Goal: Information Seeking & Learning: Find specific fact

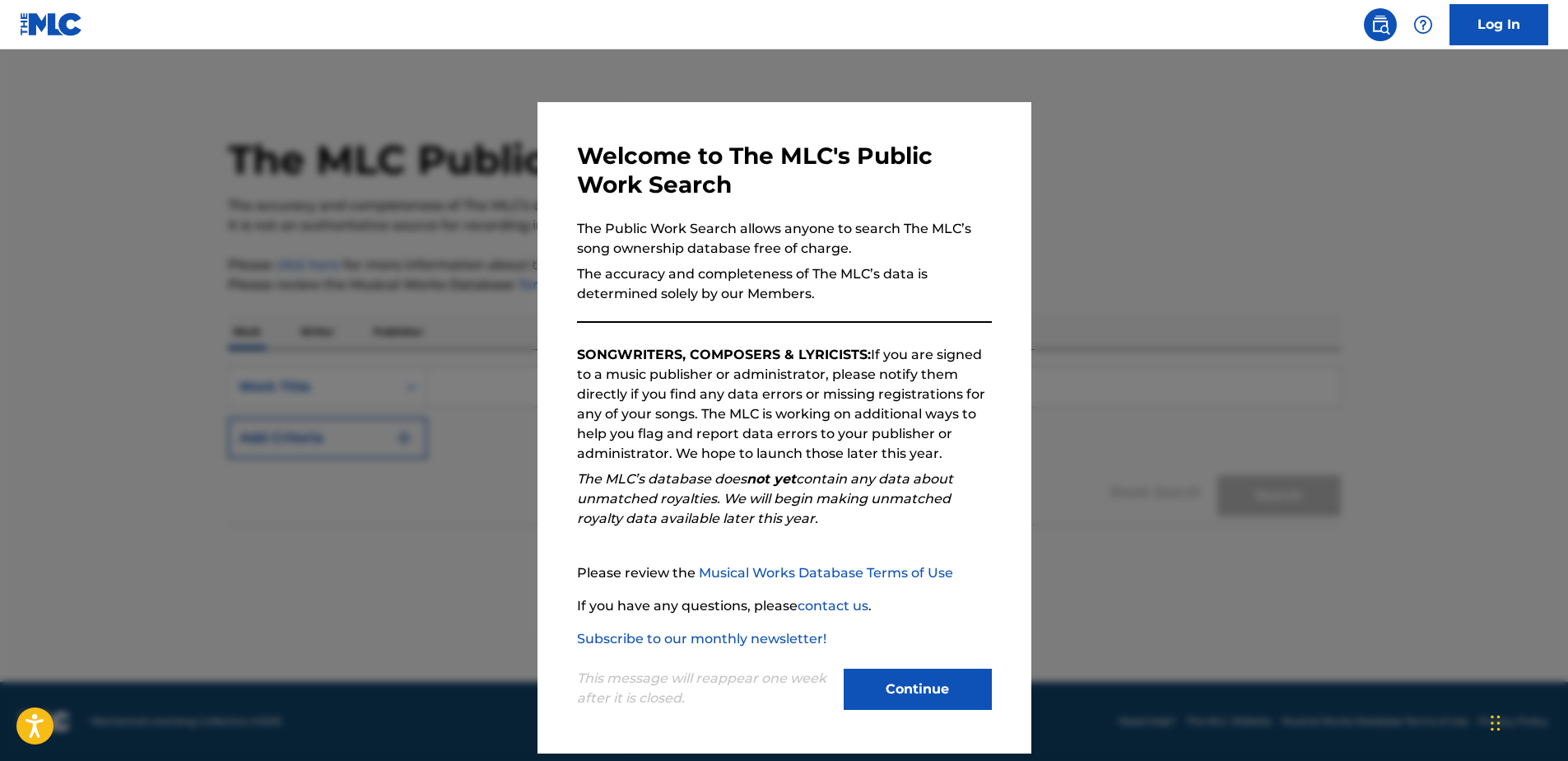
click at [908, 700] on button "Continue" at bounding box center [917, 689] width 148 height 42
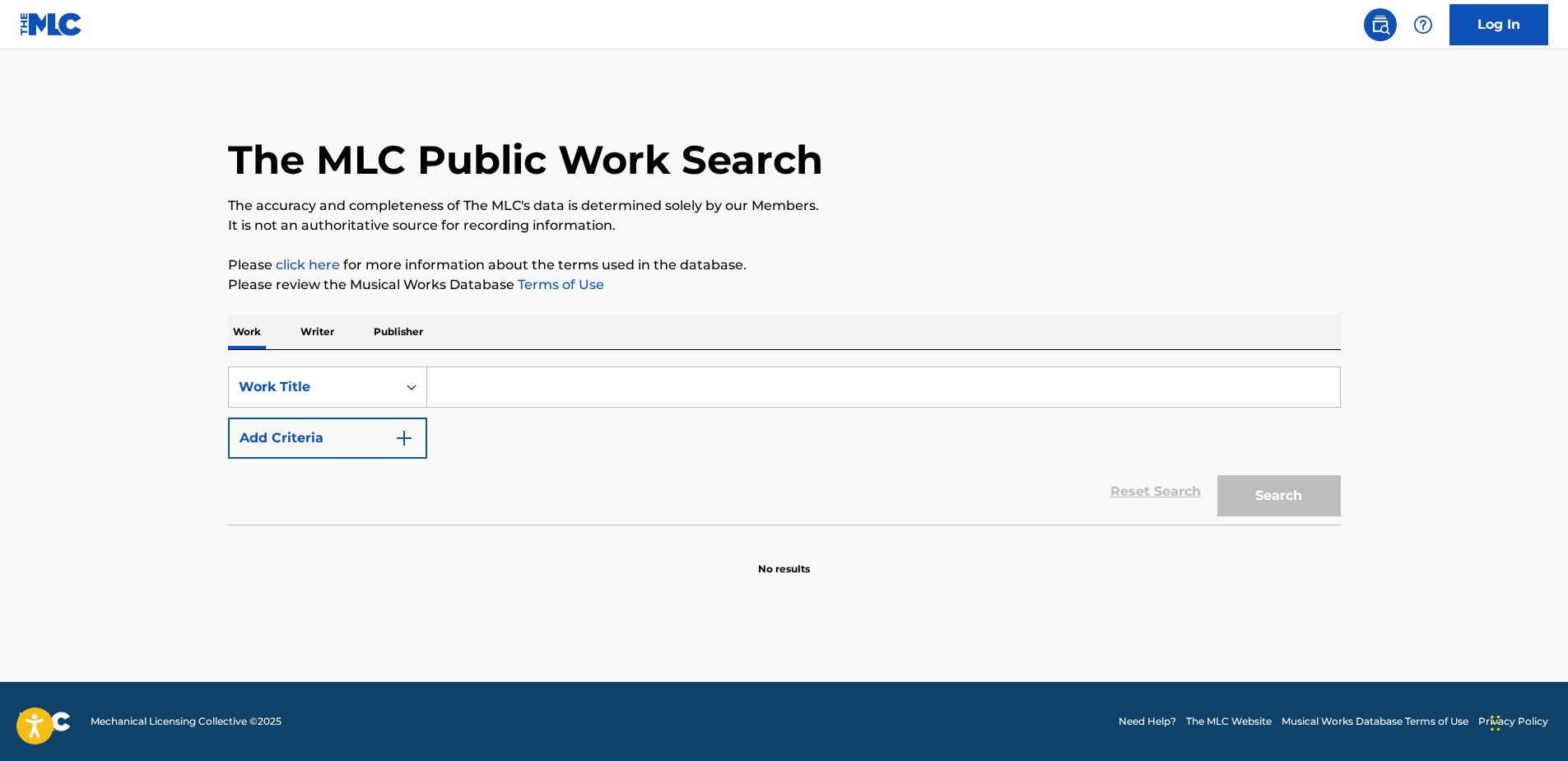
click at [536, 390] on input "Search Form" at bounding box center [884, 387] width 914 height 40
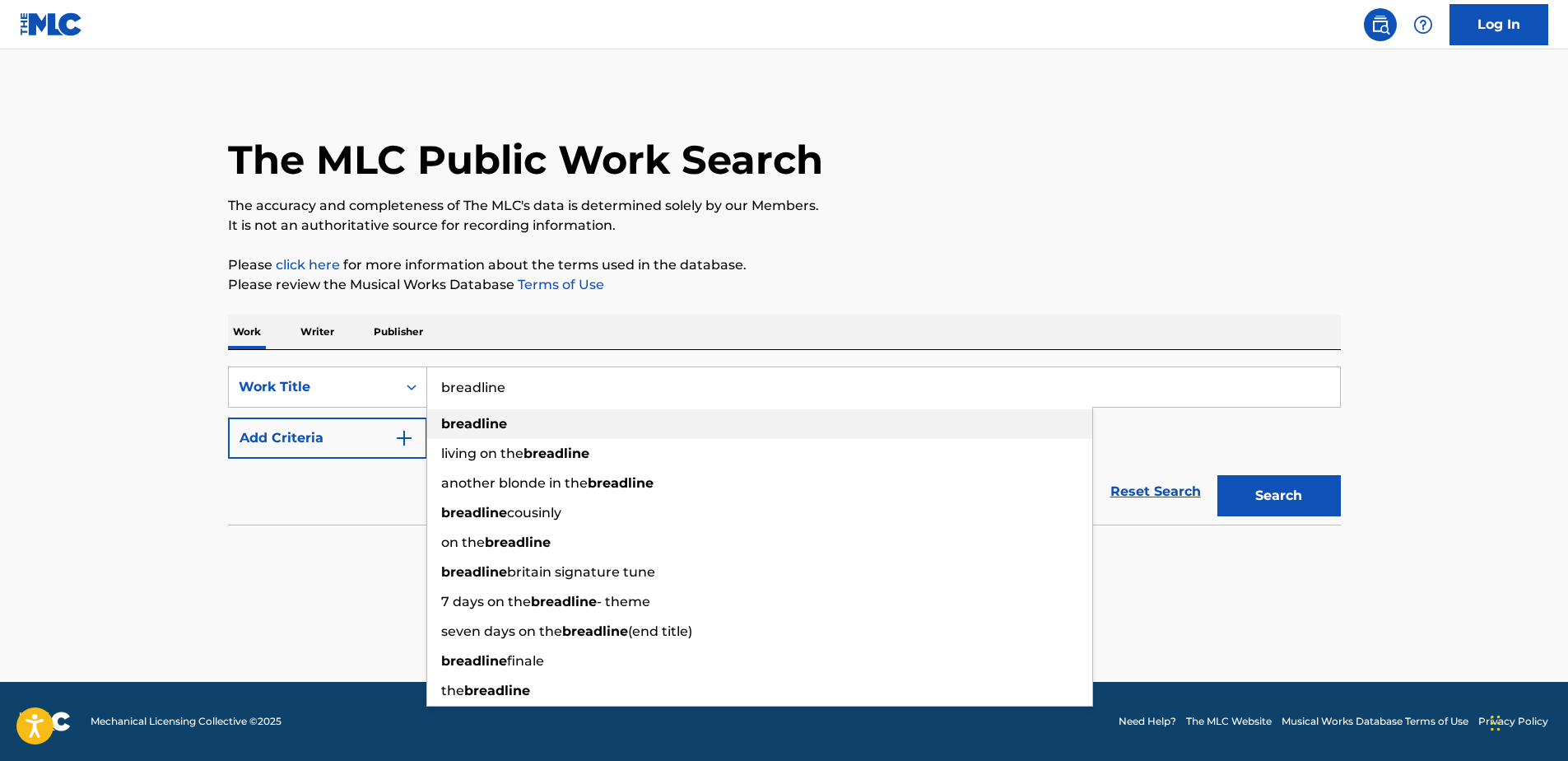
type input "breadline"
click at [514, 419] on div "breadline" at bounding box center [760, 424] width 665 height 30
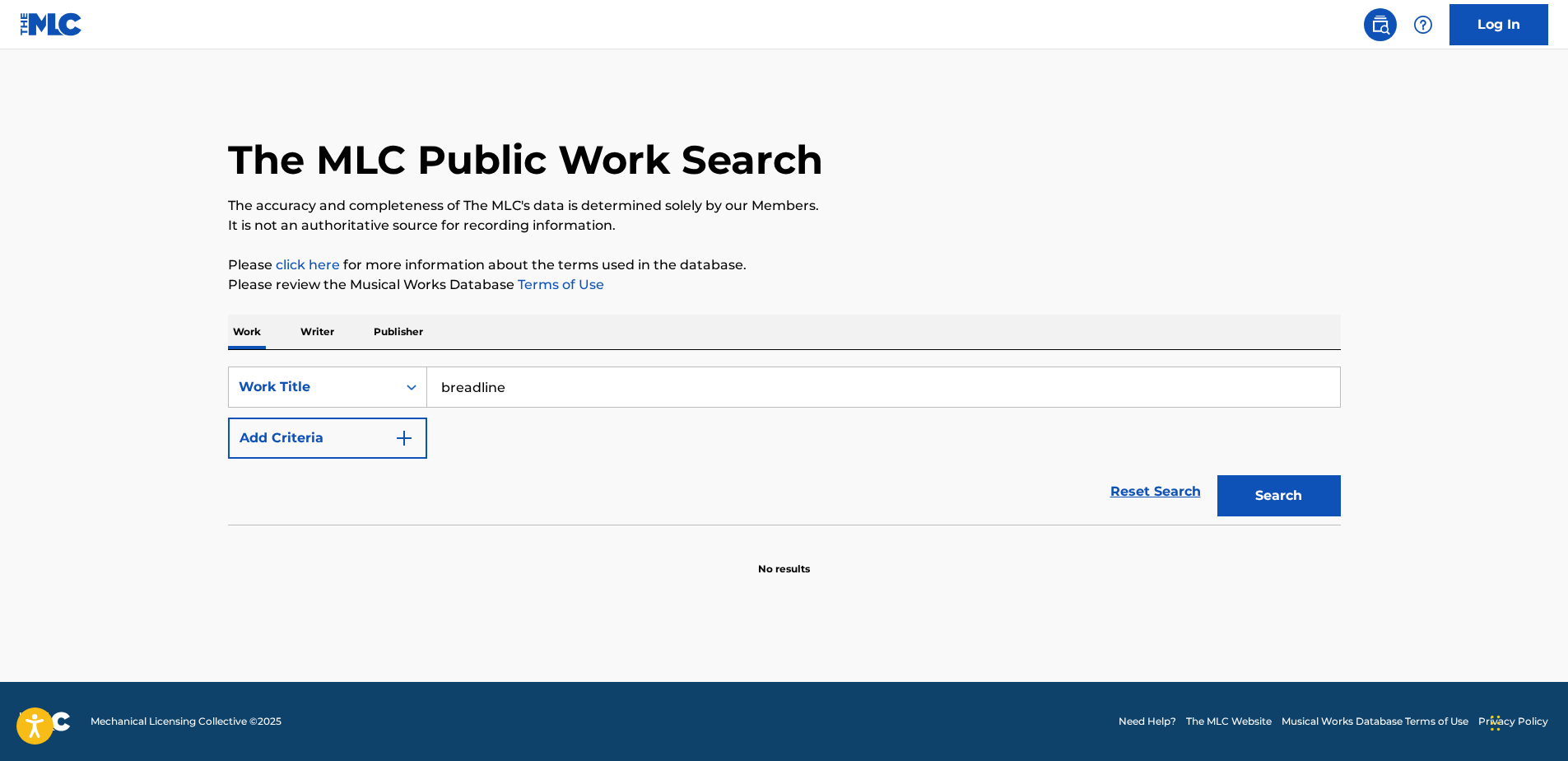
click at [1323, 494] on button "Search" at bounding box center [1280, 495] width 124 height 42
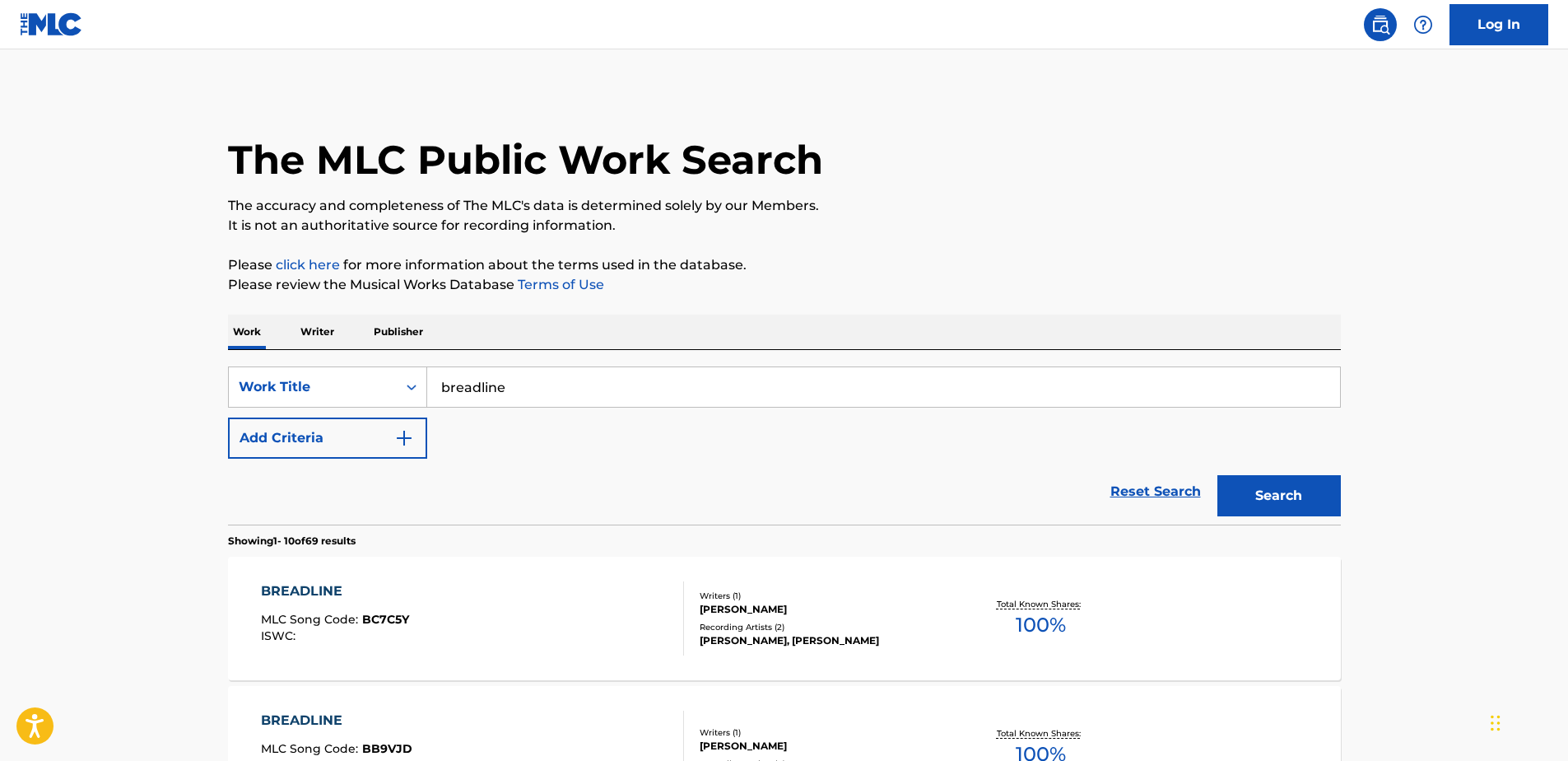
click at [832, 214] on p "The accuracy and completeness of The MLC's data is determined solely by our Mem…" at bounding box center [784, 206] width 1113 height 19
click at [301, 439] on button "Add Criteria" at bounding box center [328, 438] width 199 height 42
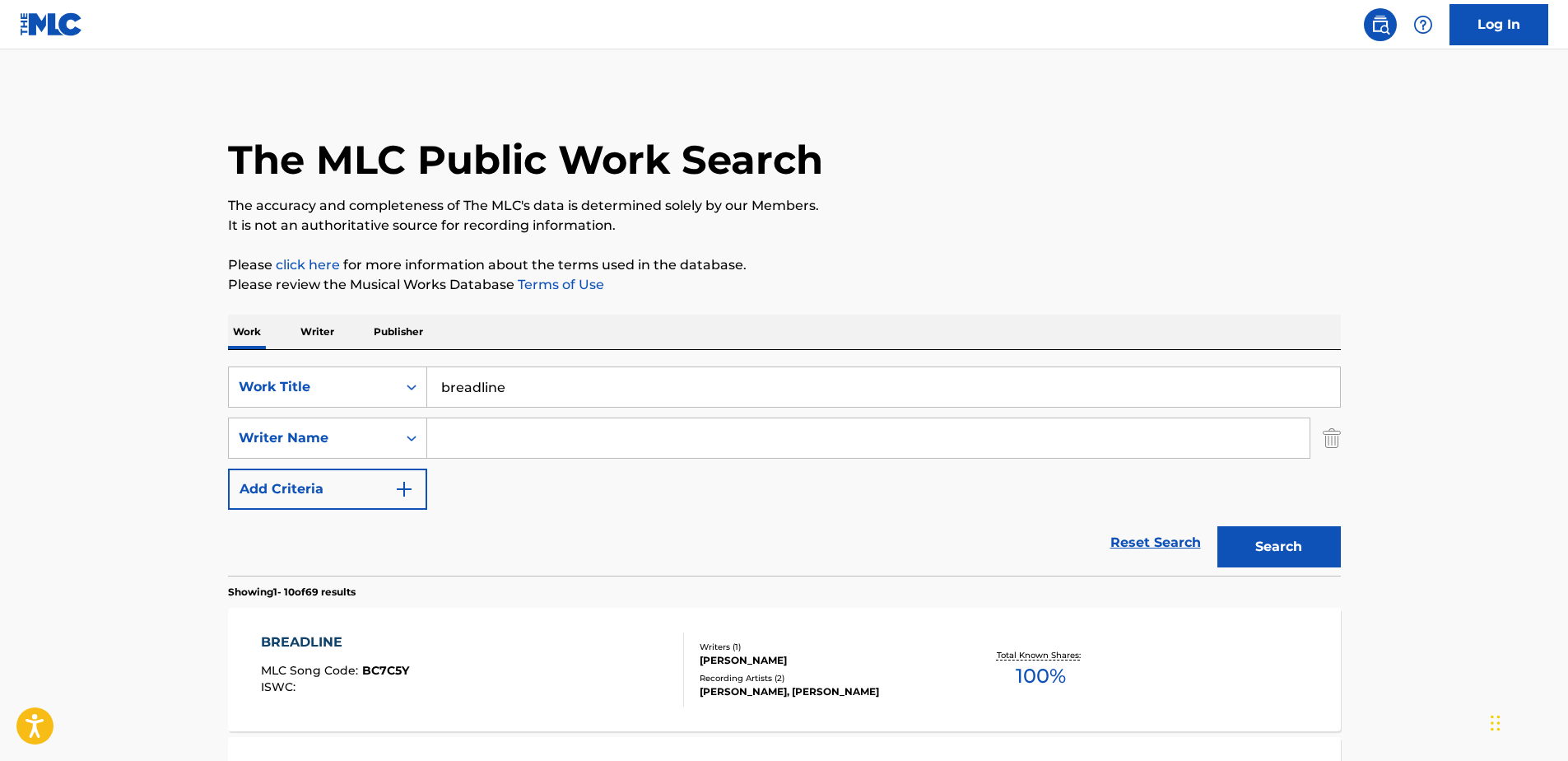
click at [554, 436] on input "Search Form" at bounding box center [868, 438] width 883 height 40
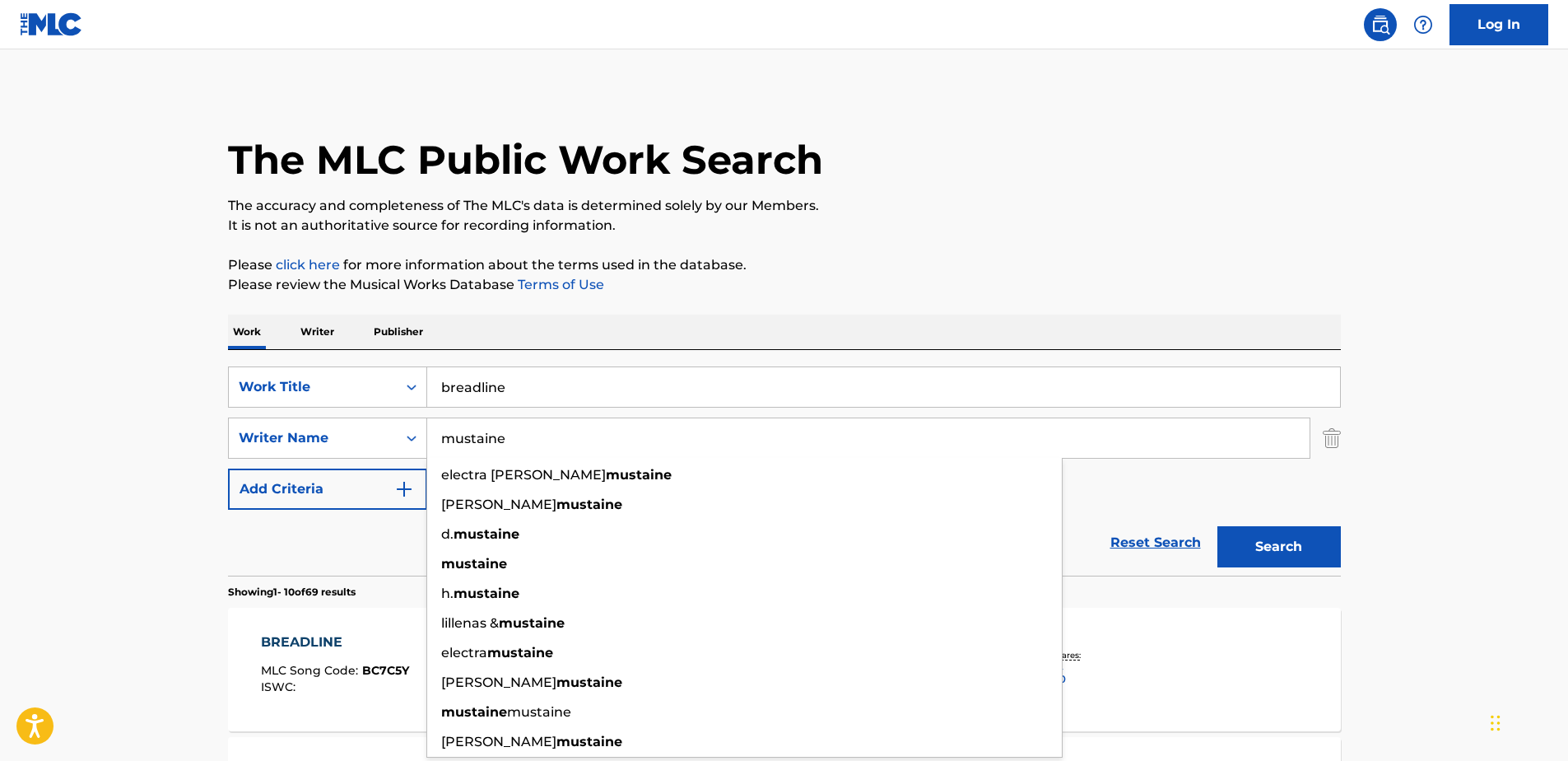
type input "mustaine"
click at [1218, 526] on button "Search" at bounding box center [1280, 546] width 124 height 42
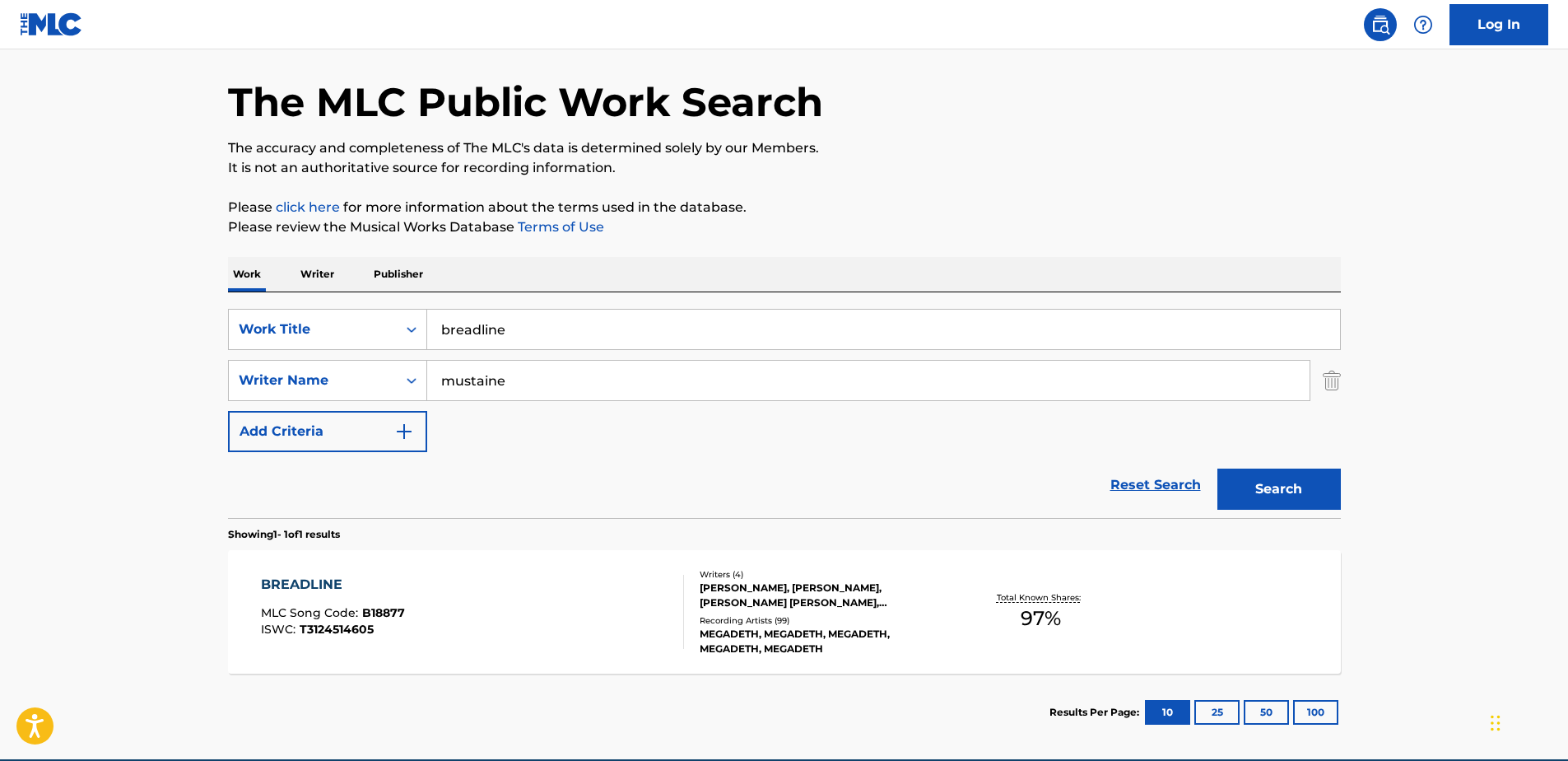
scroll to position [135, 0]
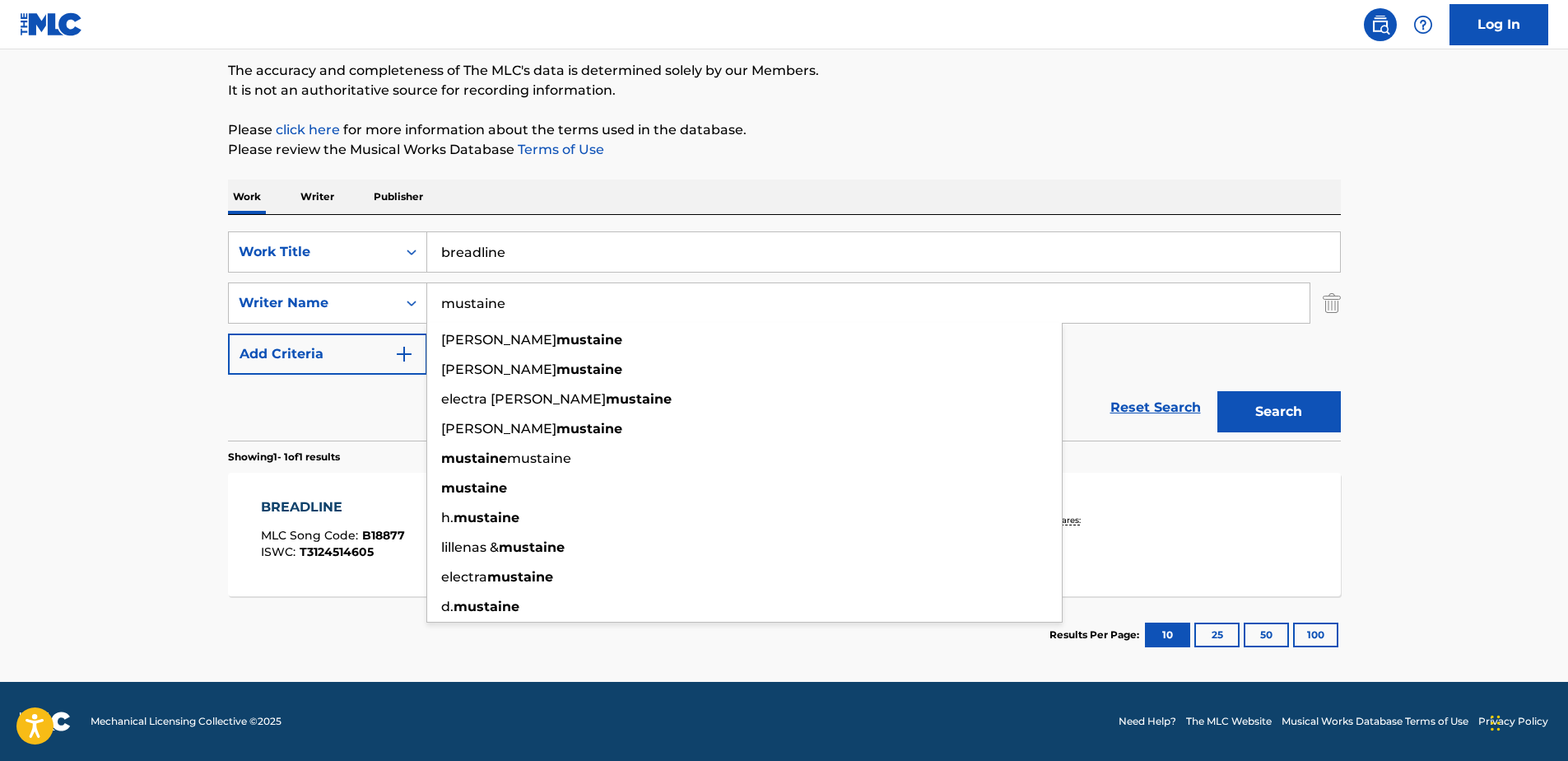
click at [321, 549] on span "T3124514605" at bounding box center [336, 551] width 74 height 15
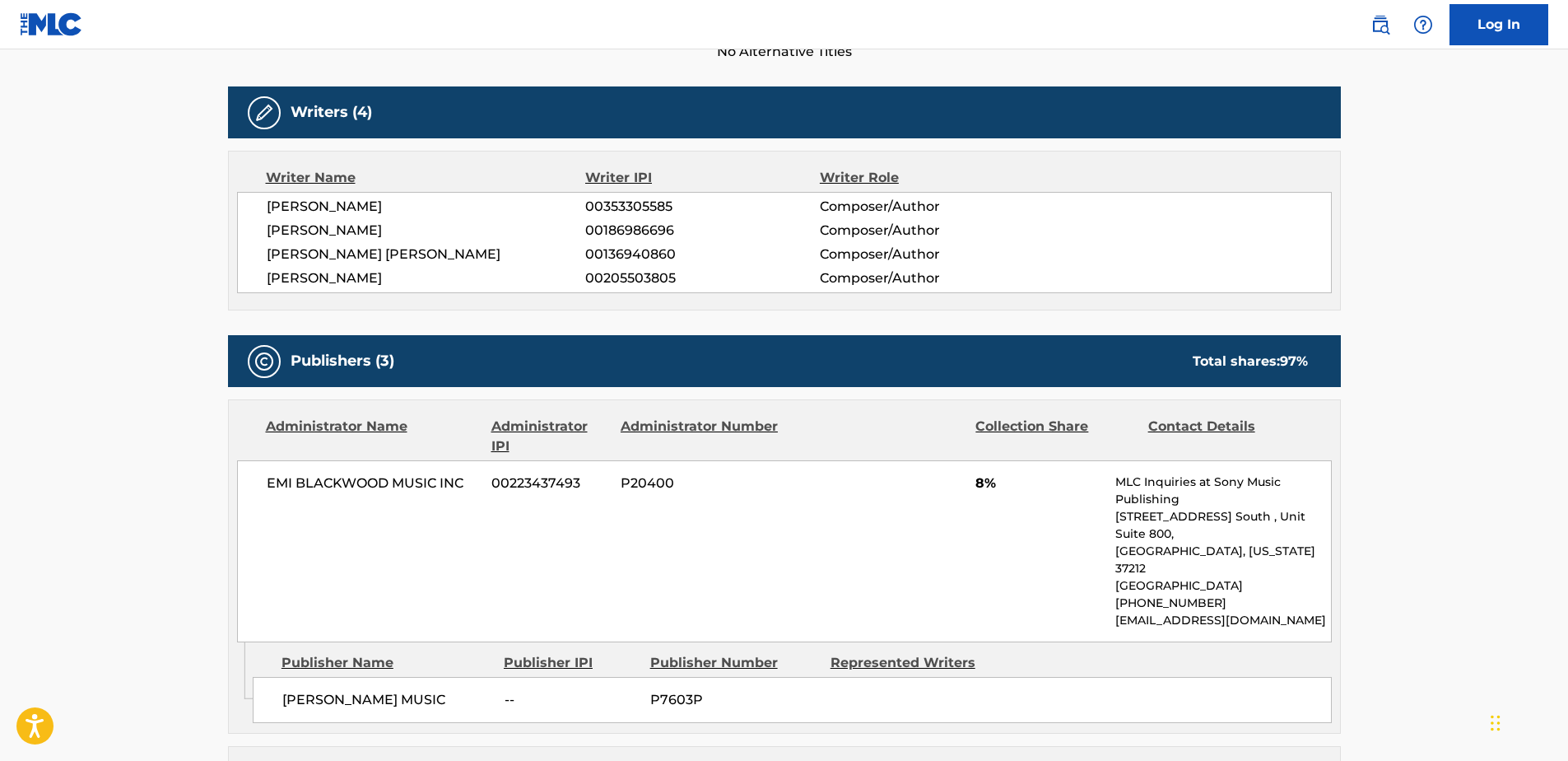
scroll to position [494, 0]
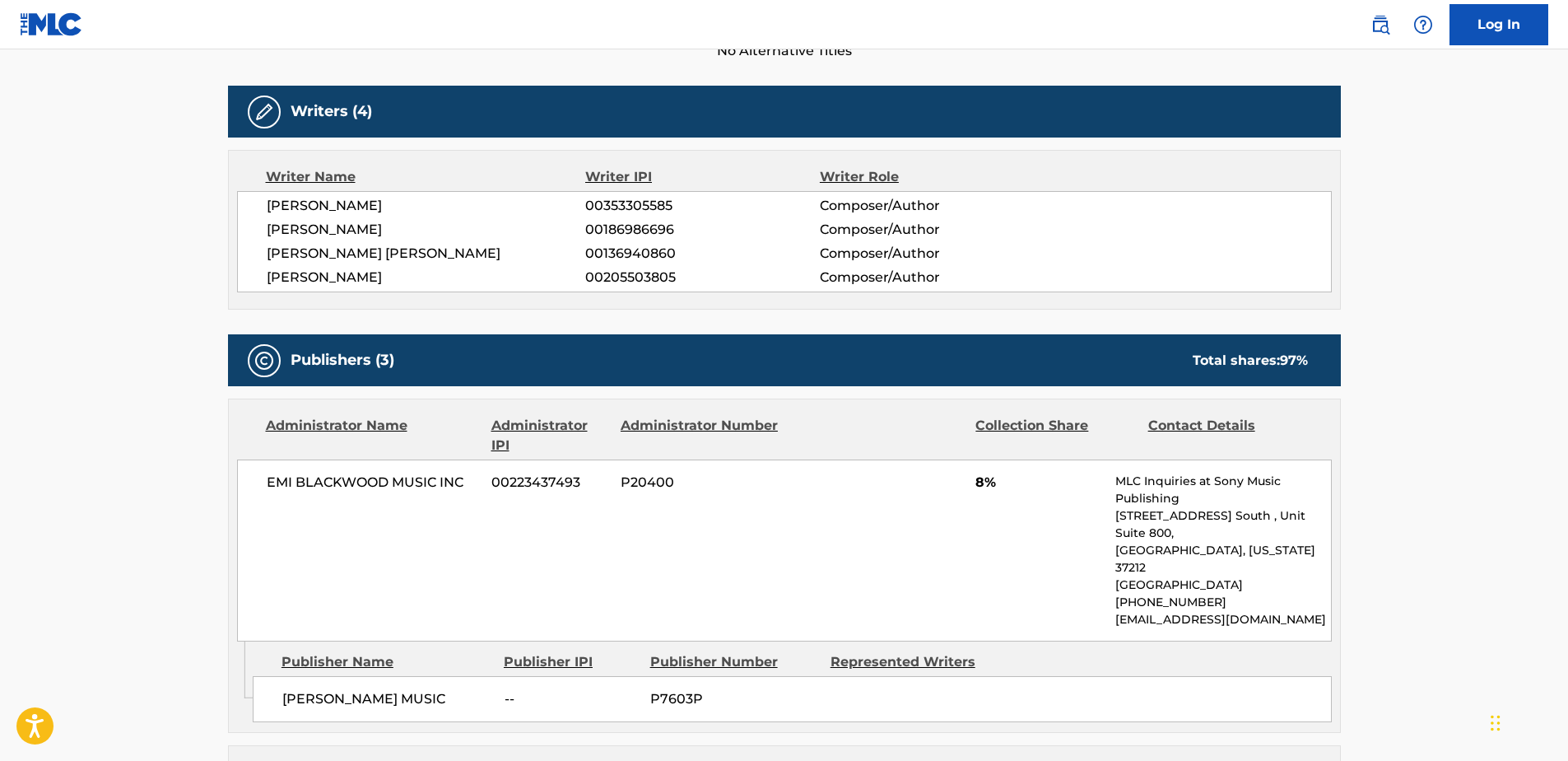
click at [412, 689] on span "[PERSON_NAME] MUSIC" at bounding box center [387, 699] width 210 height 19
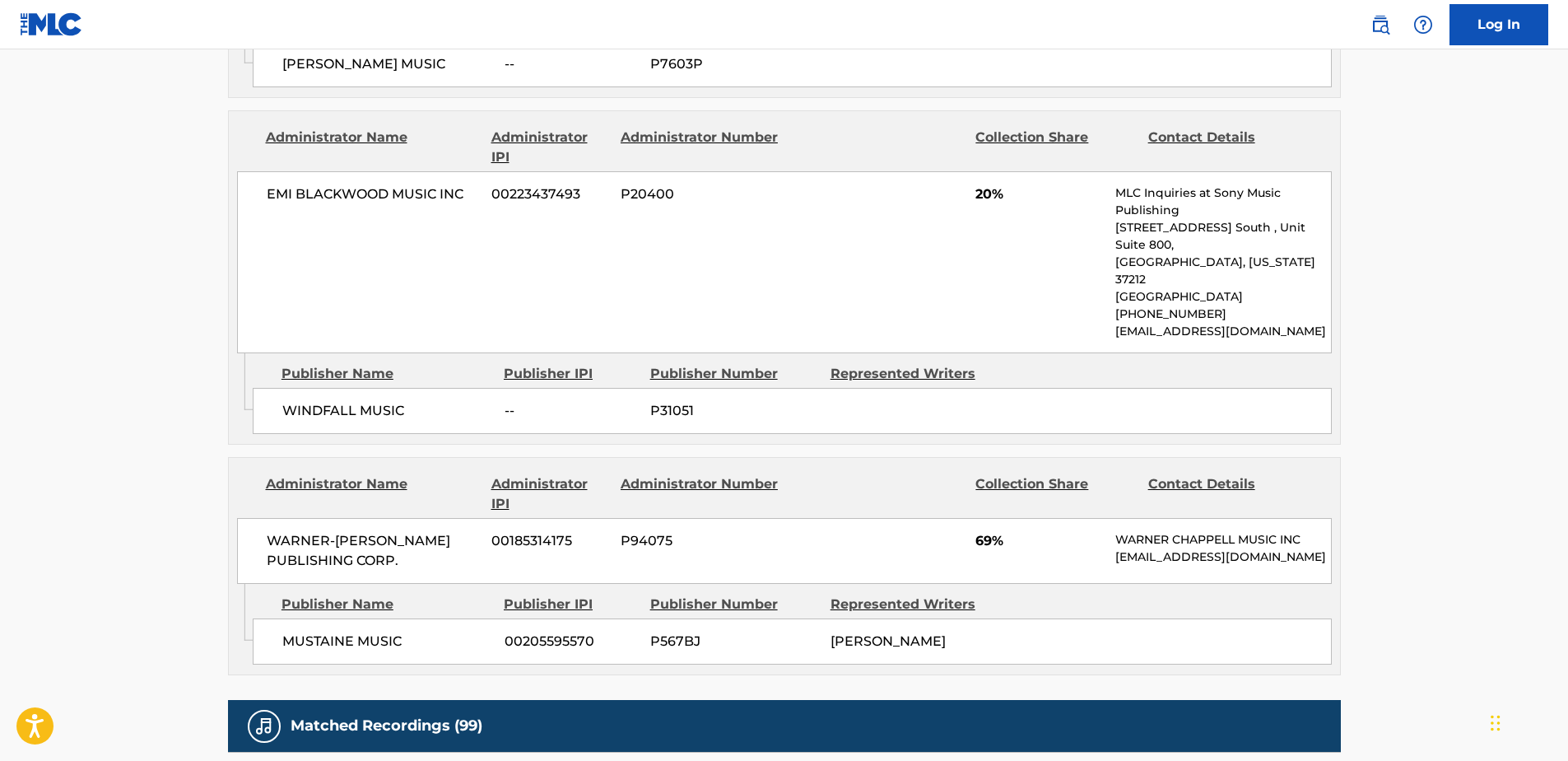
scroll to position [1153, 0]
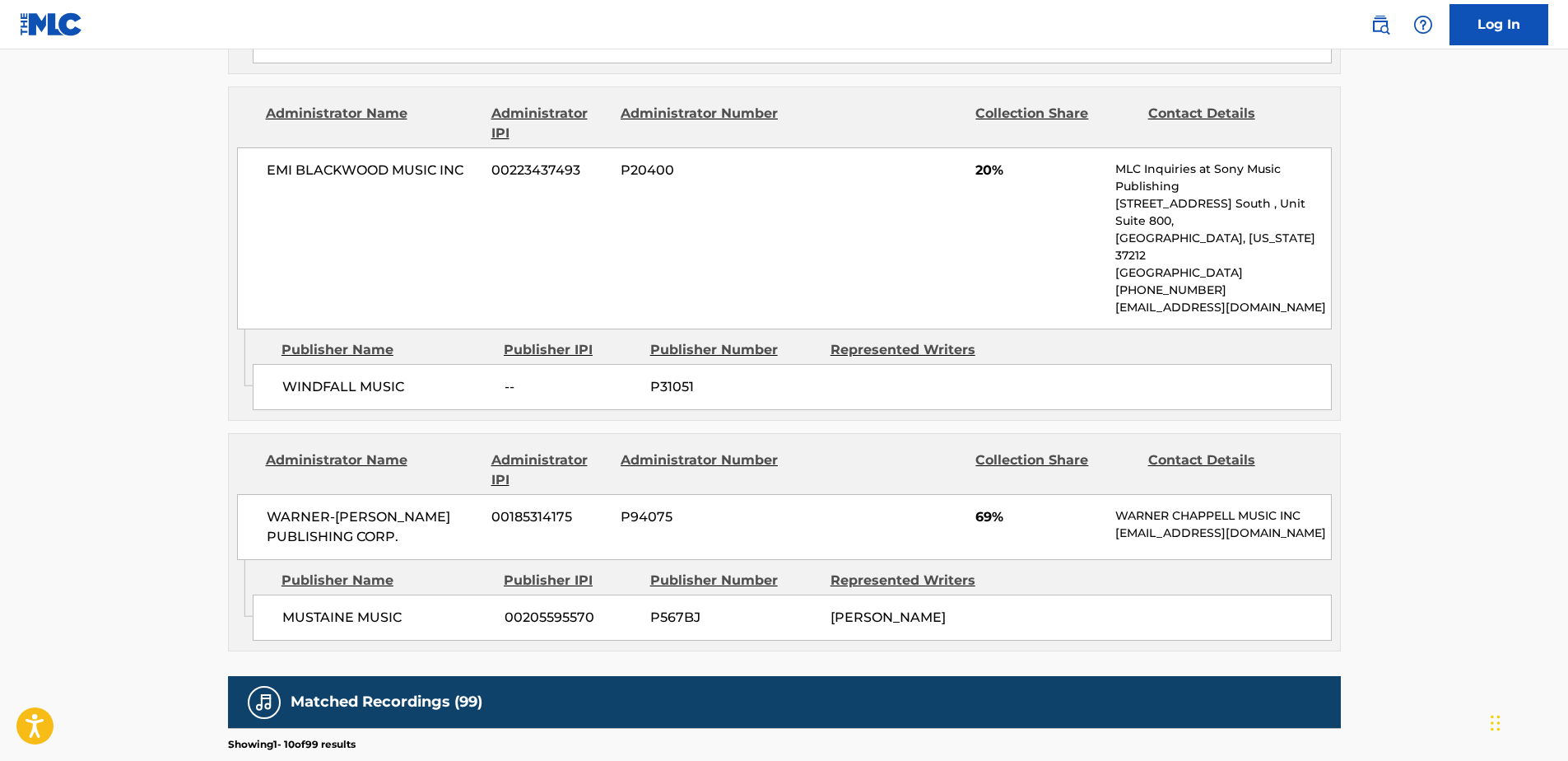
click at [1016, 508] on span "69%" at bounding box center [1039, 517] width 128 height 19
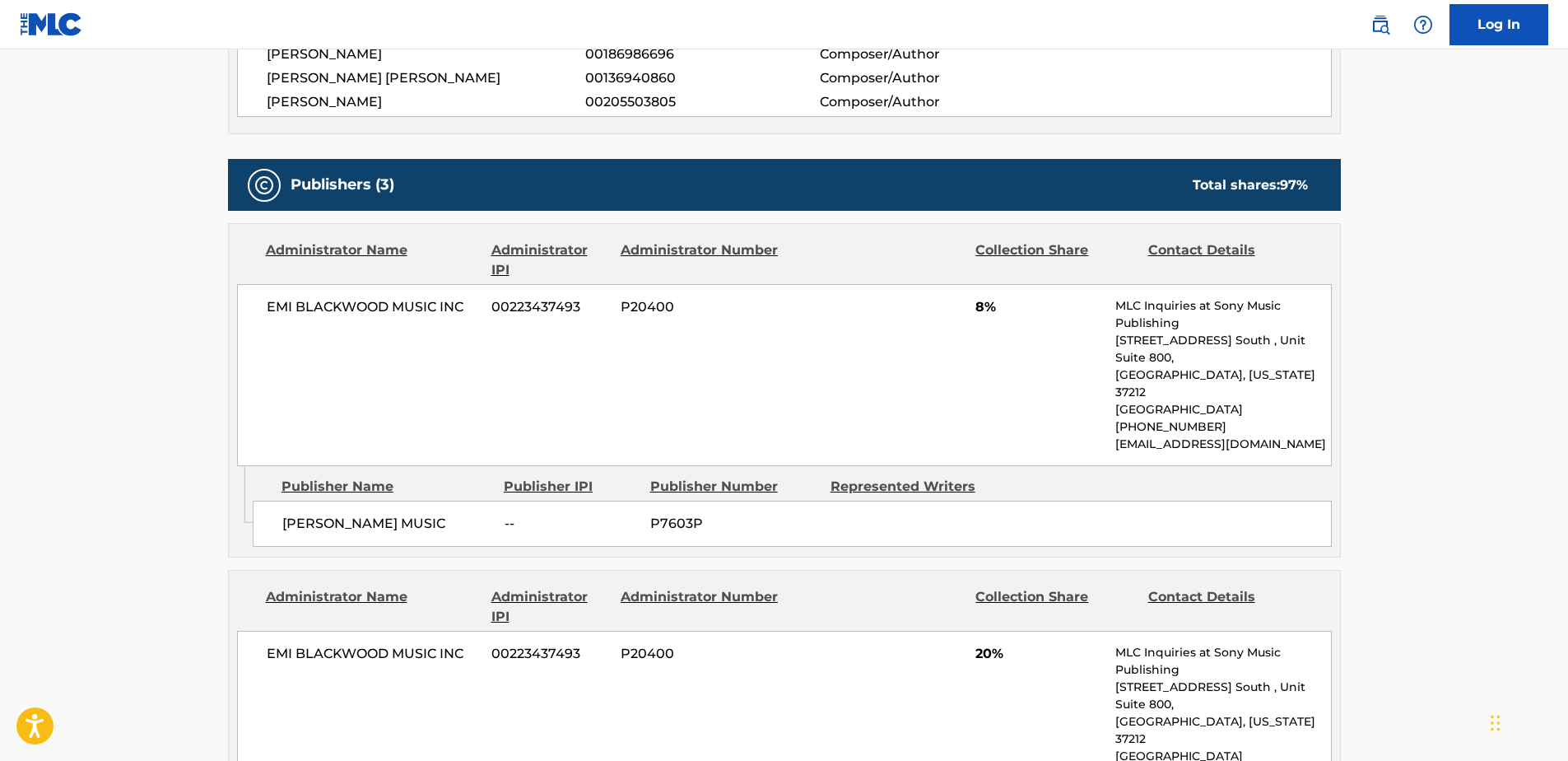
scroll to position [659, 0]
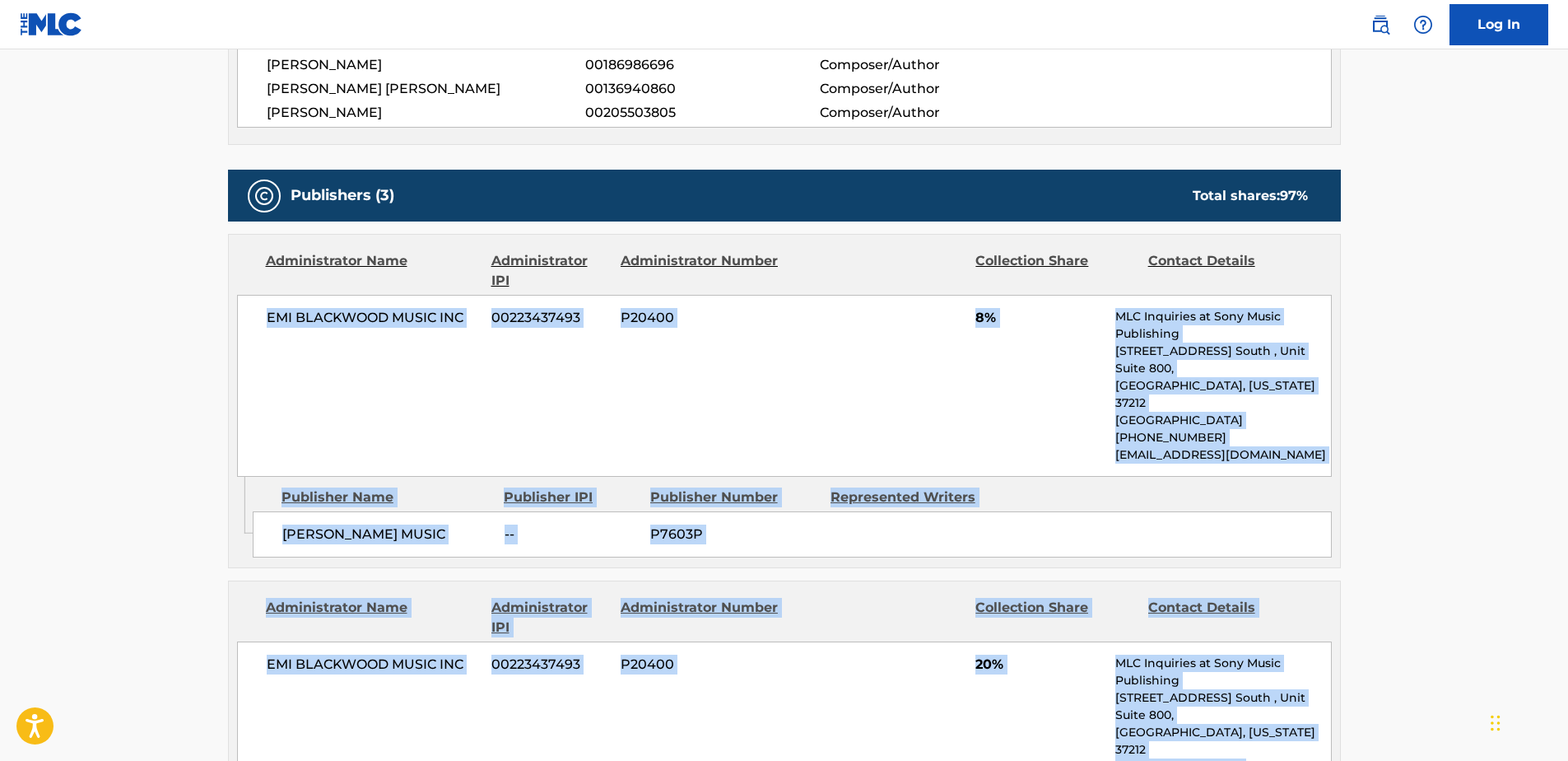
drag, startPoint x: 263, startPoint y: 314, endPoint x: 1268, endPoint y: 728, distance: 1086.9
click at [1267, 728] on div "Publishers (3) Total shares: 97 % Administrator Name Administrator IPI Administ…" at bounding box center [784, 657] width 1113 height 976
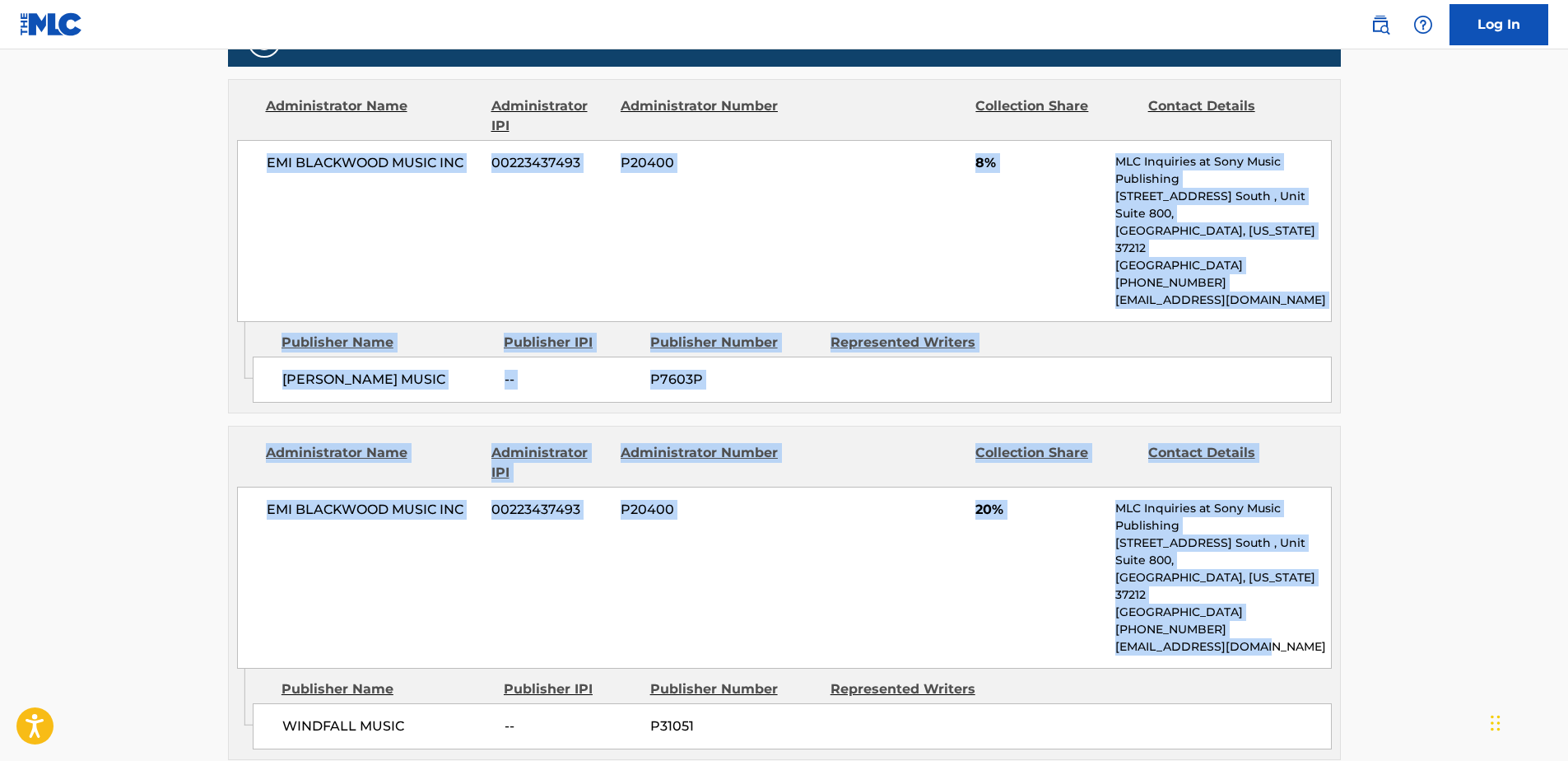
scroll to position [824, 0]
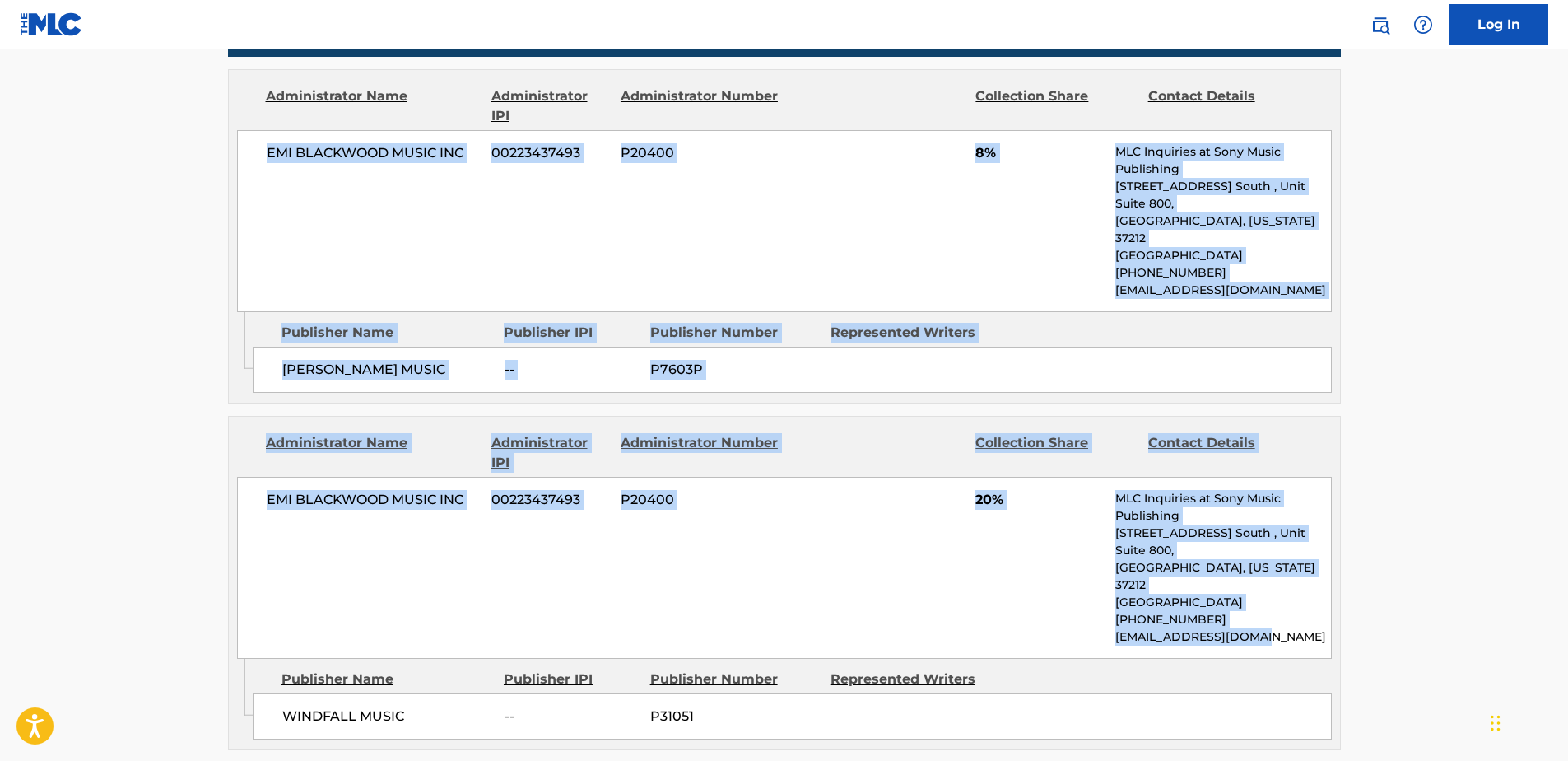
click at [785, 514] on div "EMI [PERSON_NAME] MUSIC INC 00223437493 P20400 20% MLC Inquiries at Sony Music …" at bounding box center [784, 568] width 1095 height 182
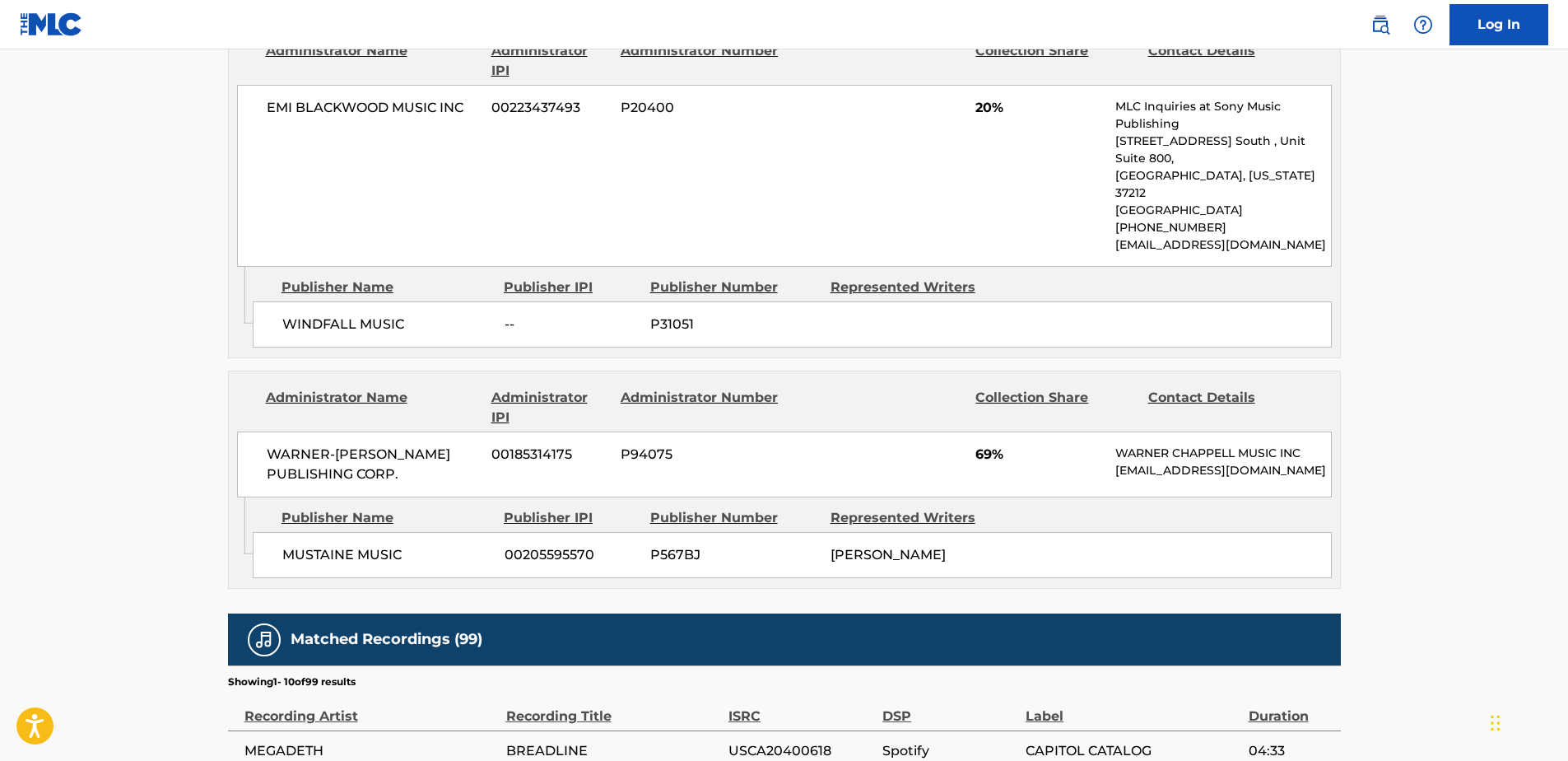
scroll to position [988, 0]
